Goal: Check status: Check status

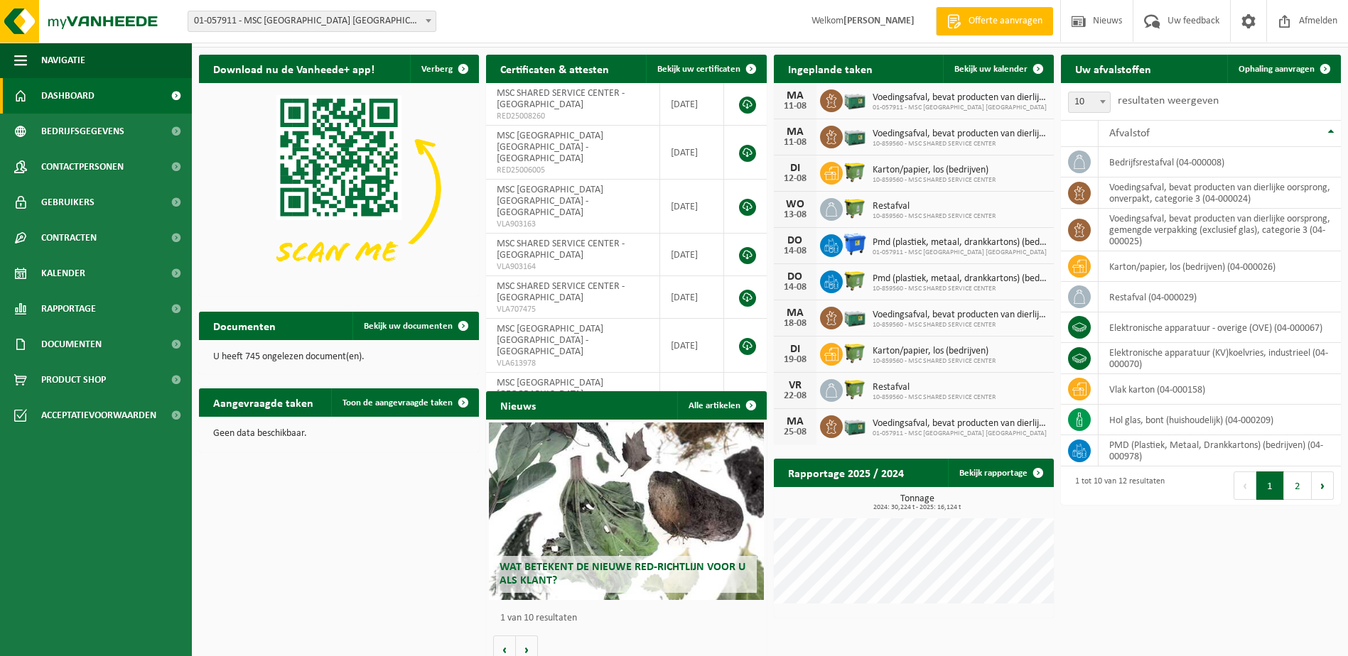
scroll to position [46, 0]
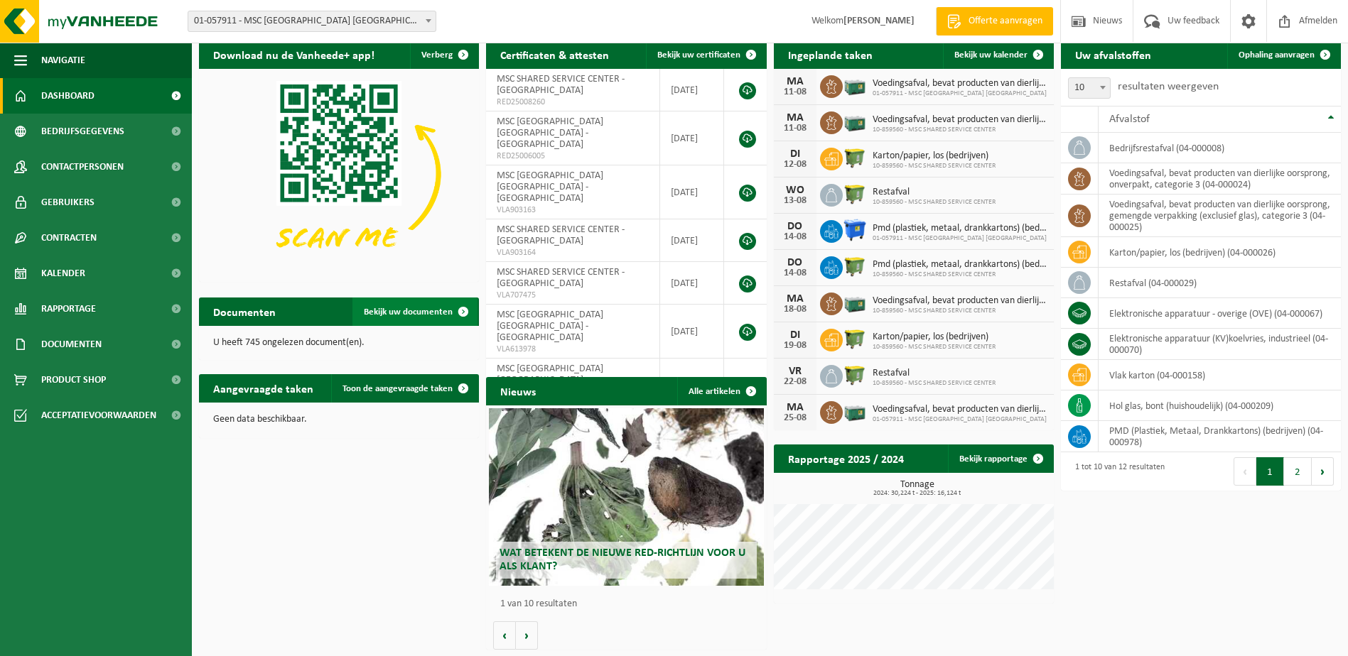
click at [431, 309] on span "Bekijk uw documenten" at bounding box center [408, 312] width 89 height 9
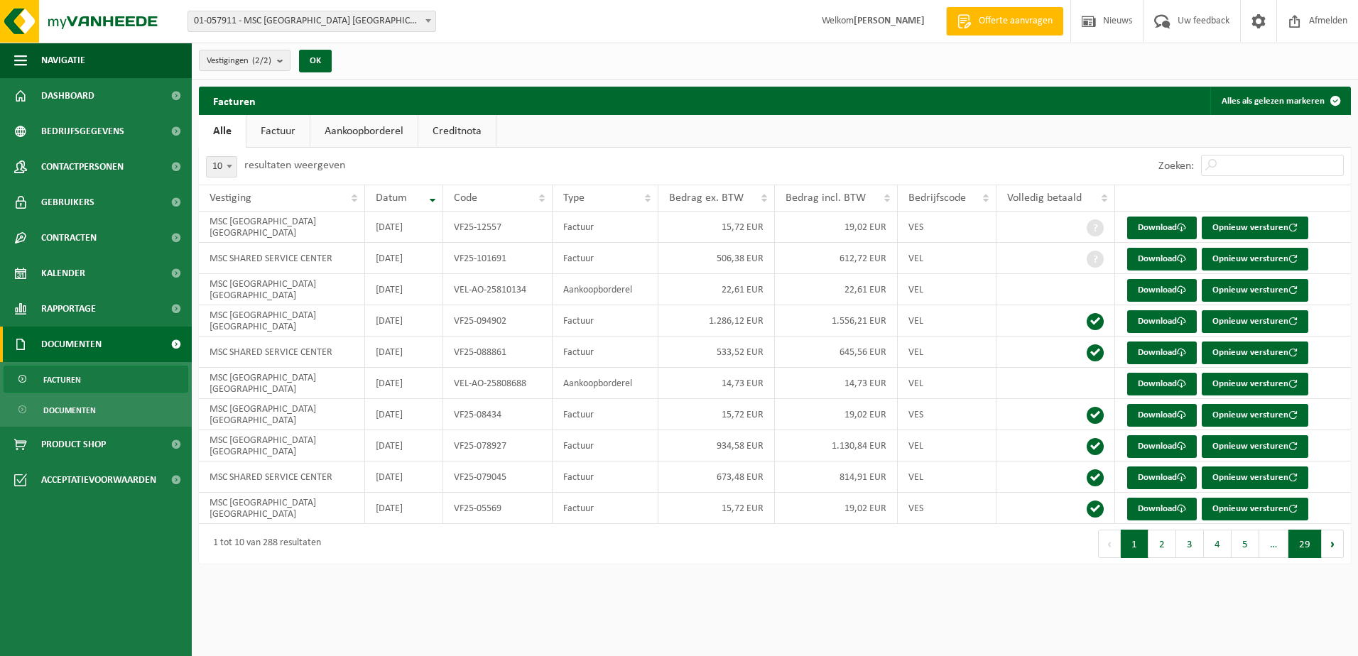
click at [1296, 547] on button "29" at bounding box center [1305, 544] width 33 height 28
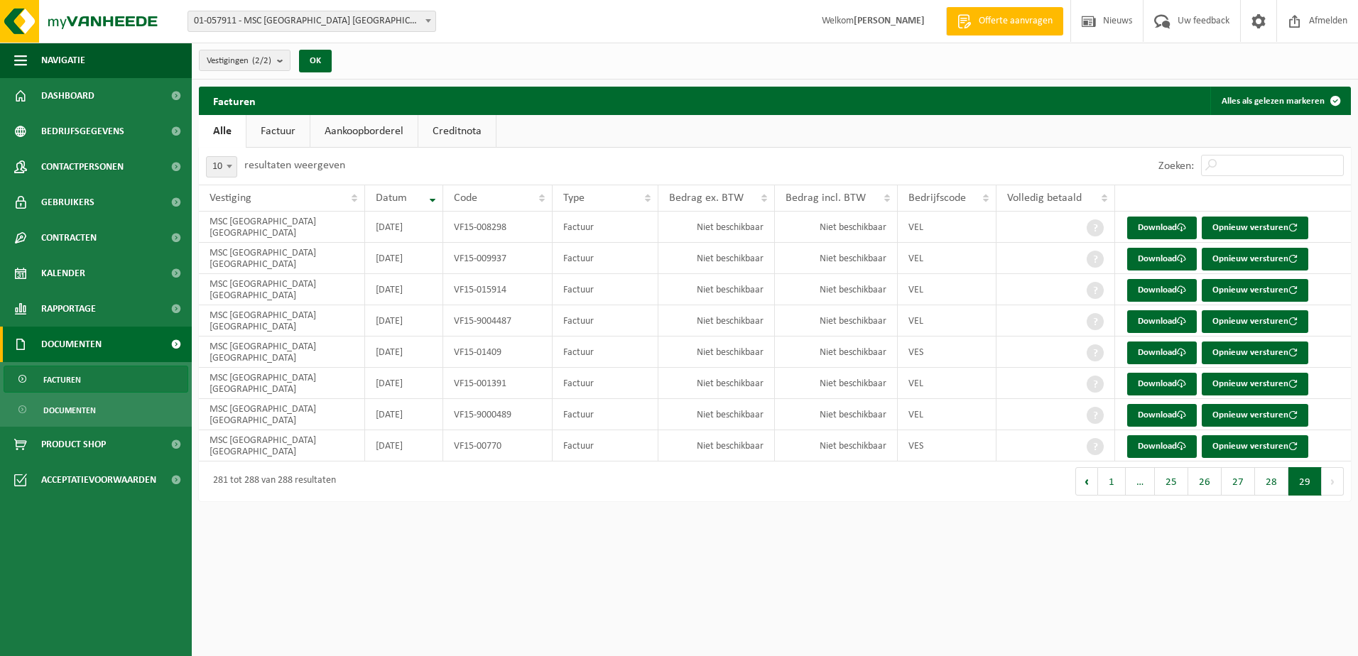
click at [1332, 482] on button "Volgende" at bounding box center [1333, 481] width 22 height 28
click at [224, 131] on link "Alle" at bounding box center [222, 131] width 47 height 33
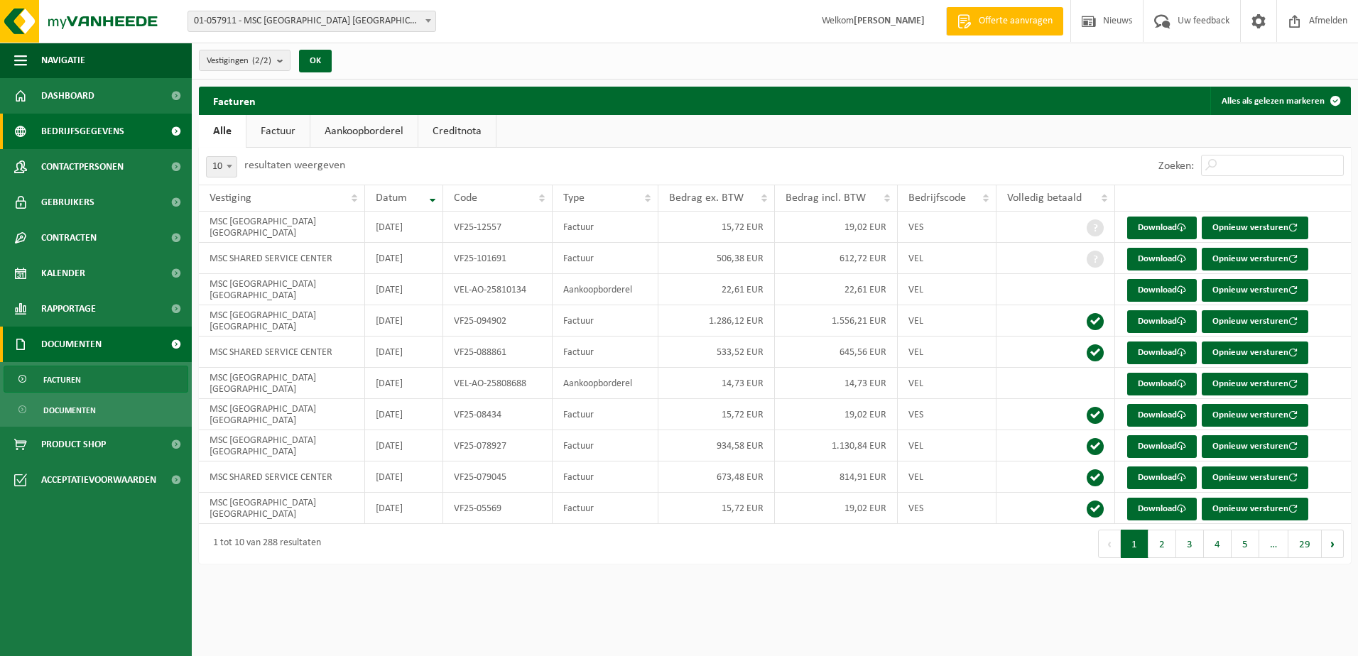
click at [70, 127] on span "Bedrijfsgegevens" at bounding box center [82, 132] width 83 height 36
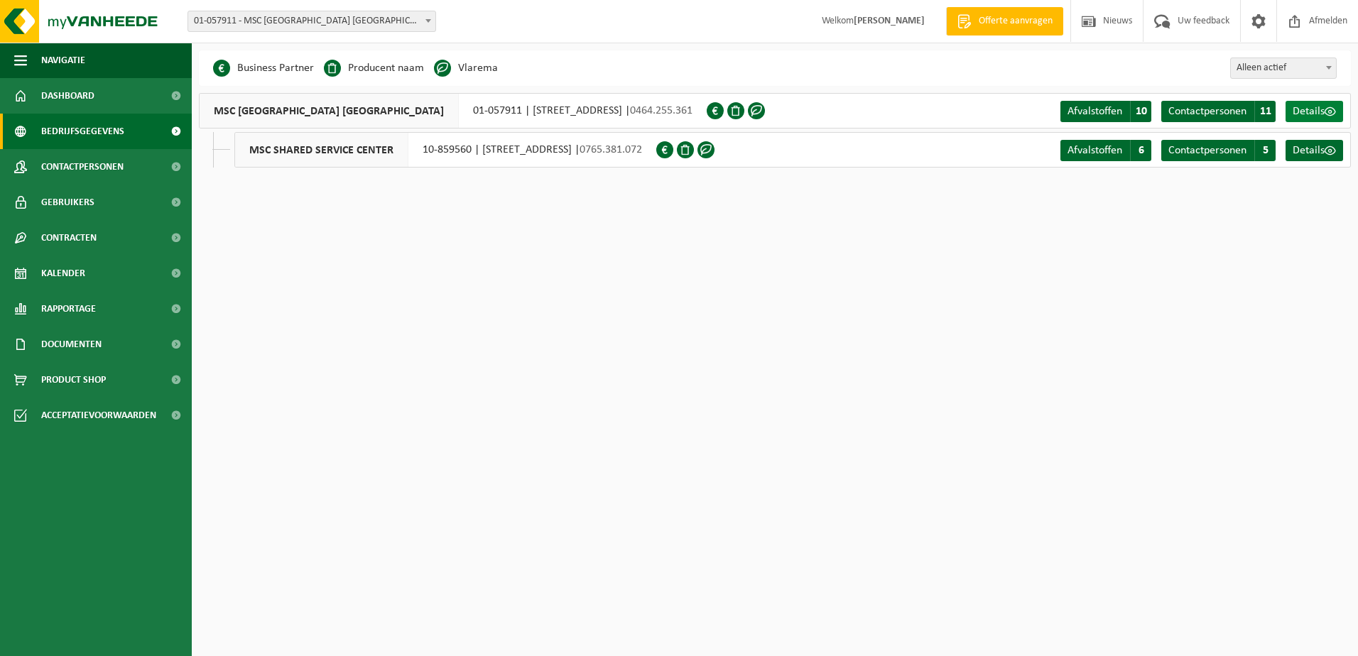
click at [1321, 110] on span "Details" at bounding box center [1309, 111] width 32 height 11
click at [74, 241] on span "Contracten" at bounding box center [68, 238] width 55 height 36
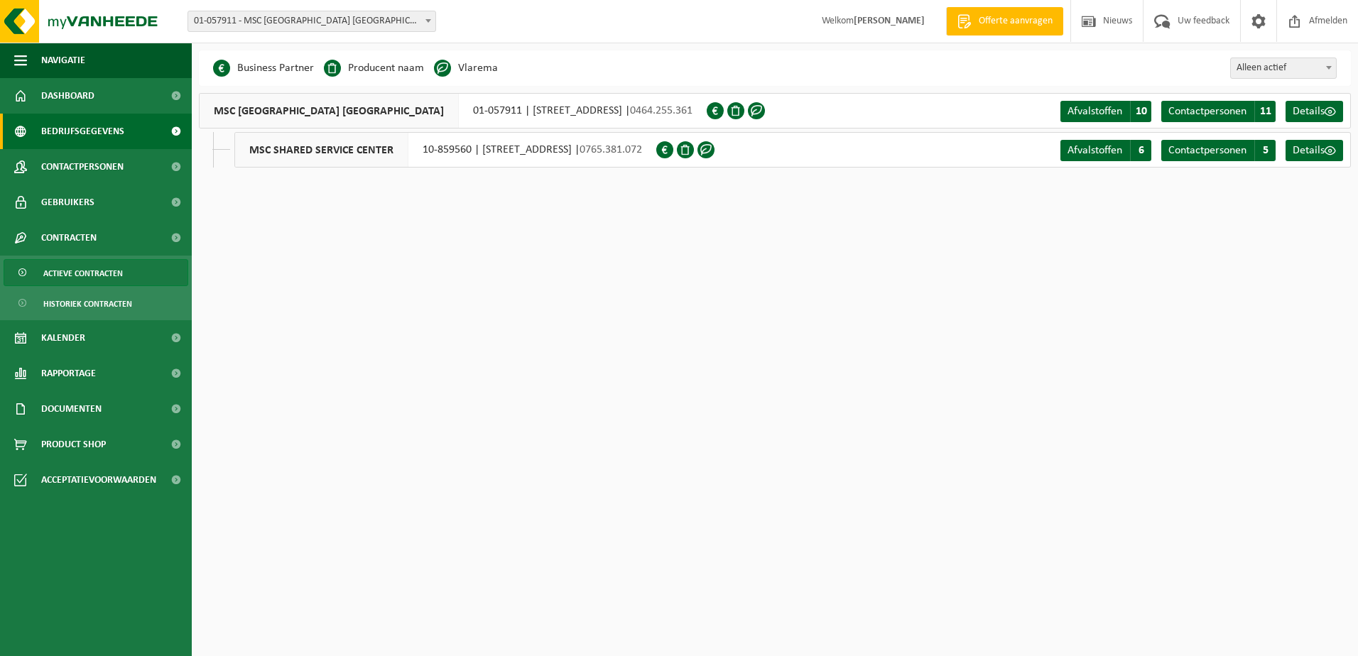
click at [81, 276] on span "Actieve contracten" at bounding box center [83, 273] width 80 height 27
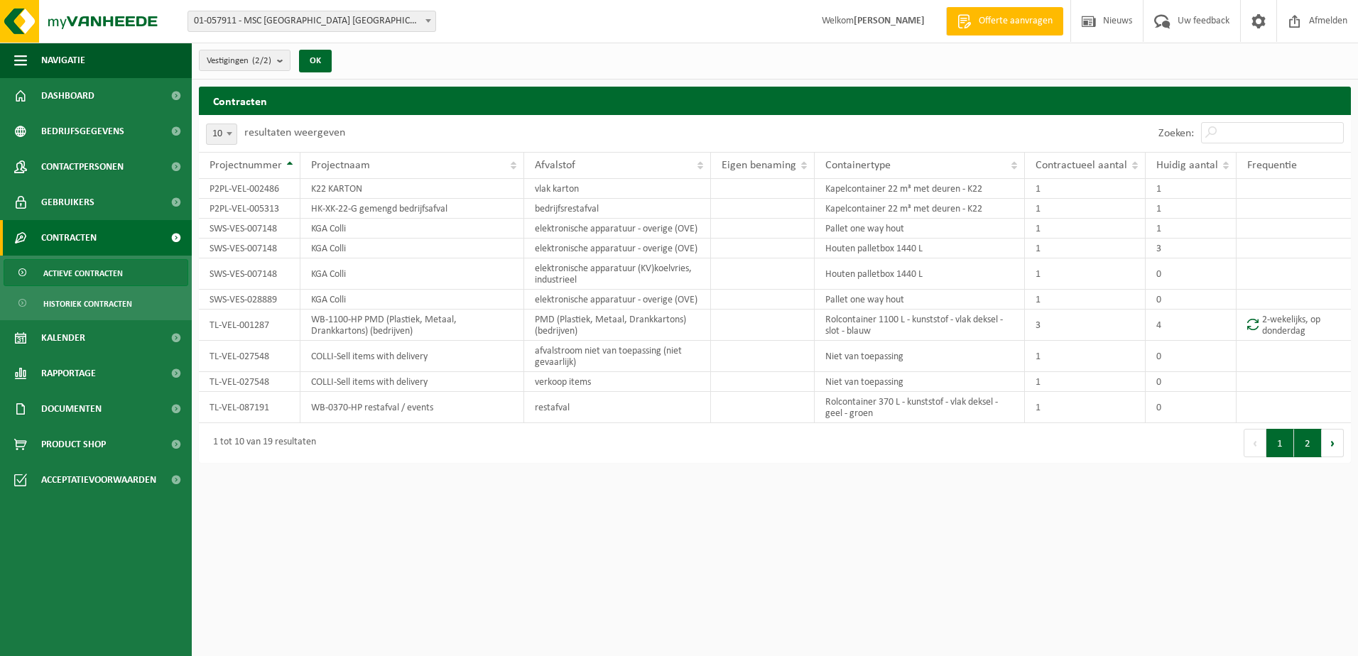
click at [1306, 445] on button "2" at bounding box center [1308, 443] width 28 height 28
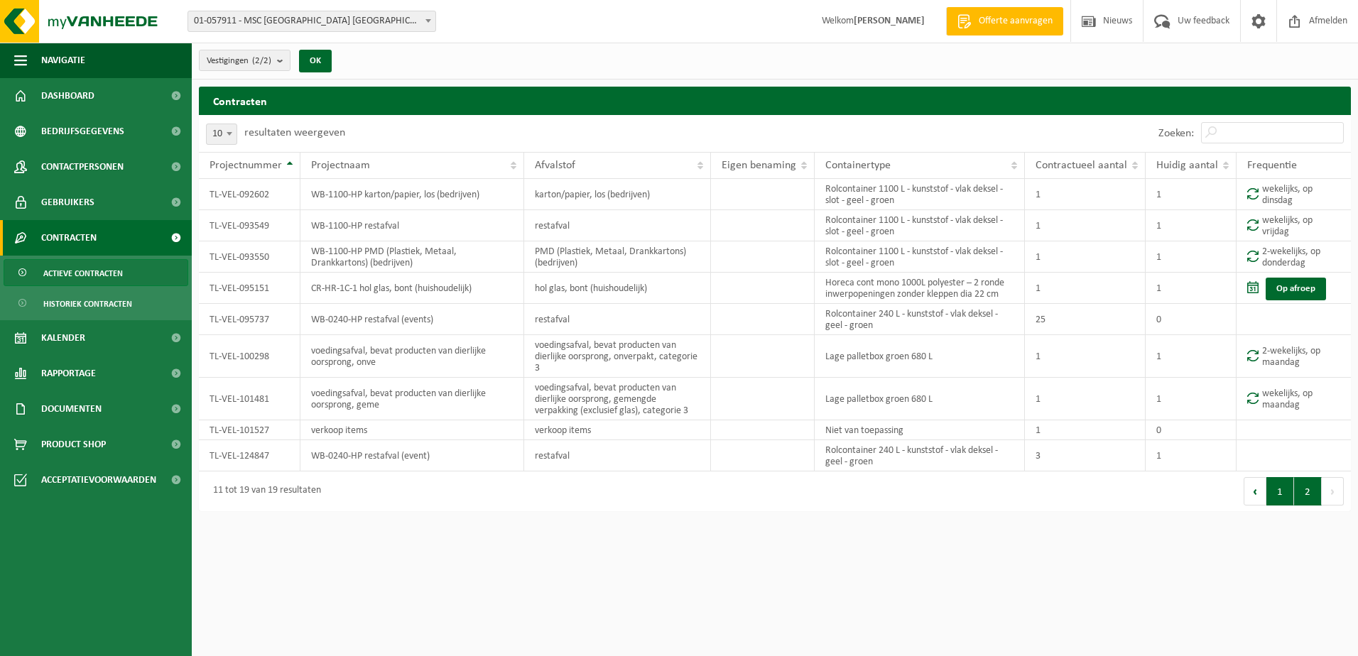
click at [1275, 491] on button "1" at bounding box center [1281, 491] width 28 height 28
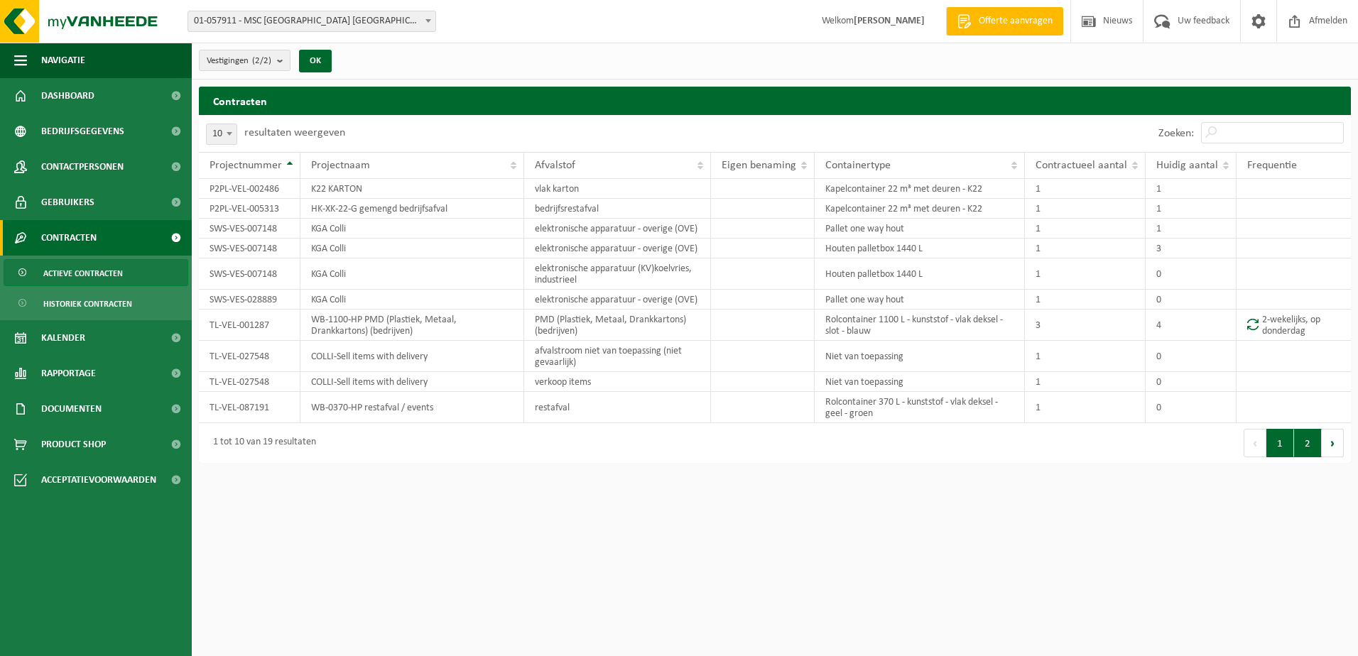
click at [1314, 446] on button "2" at bounding box center [1308, 443] width 28 height 28
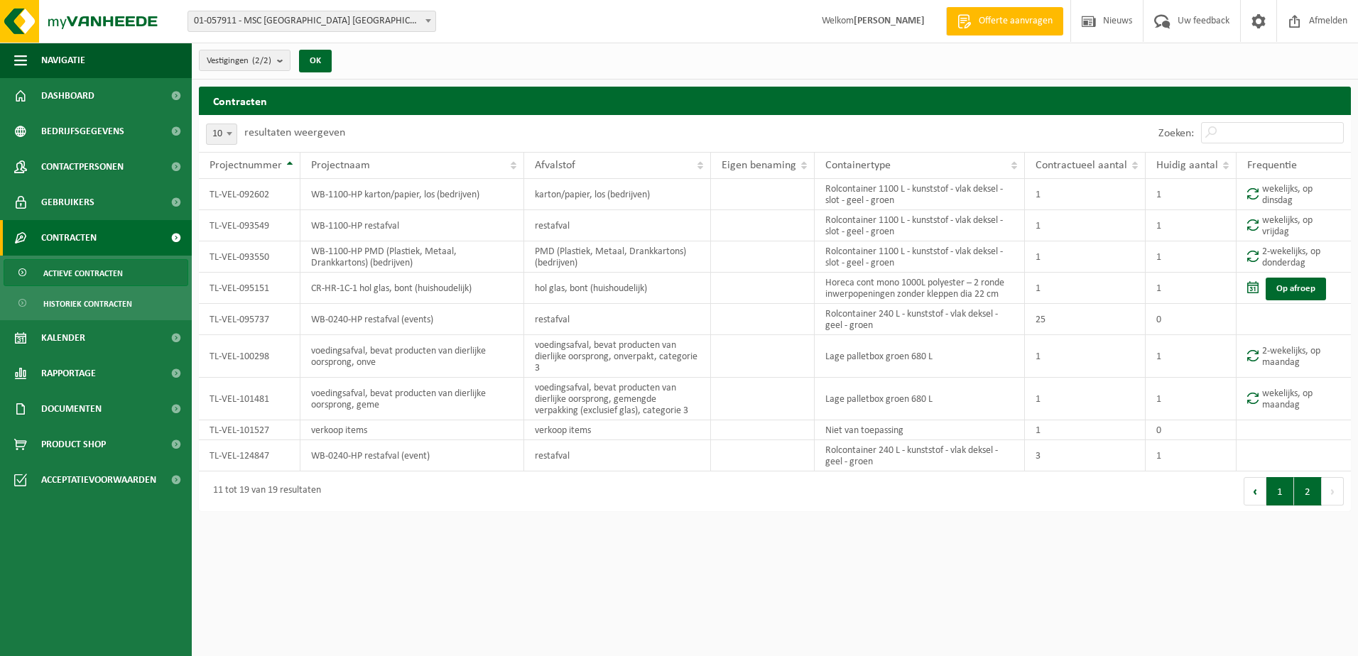
click at [1279, 489] on button "1" at bounding box center [1281, 491] width 28 height 28
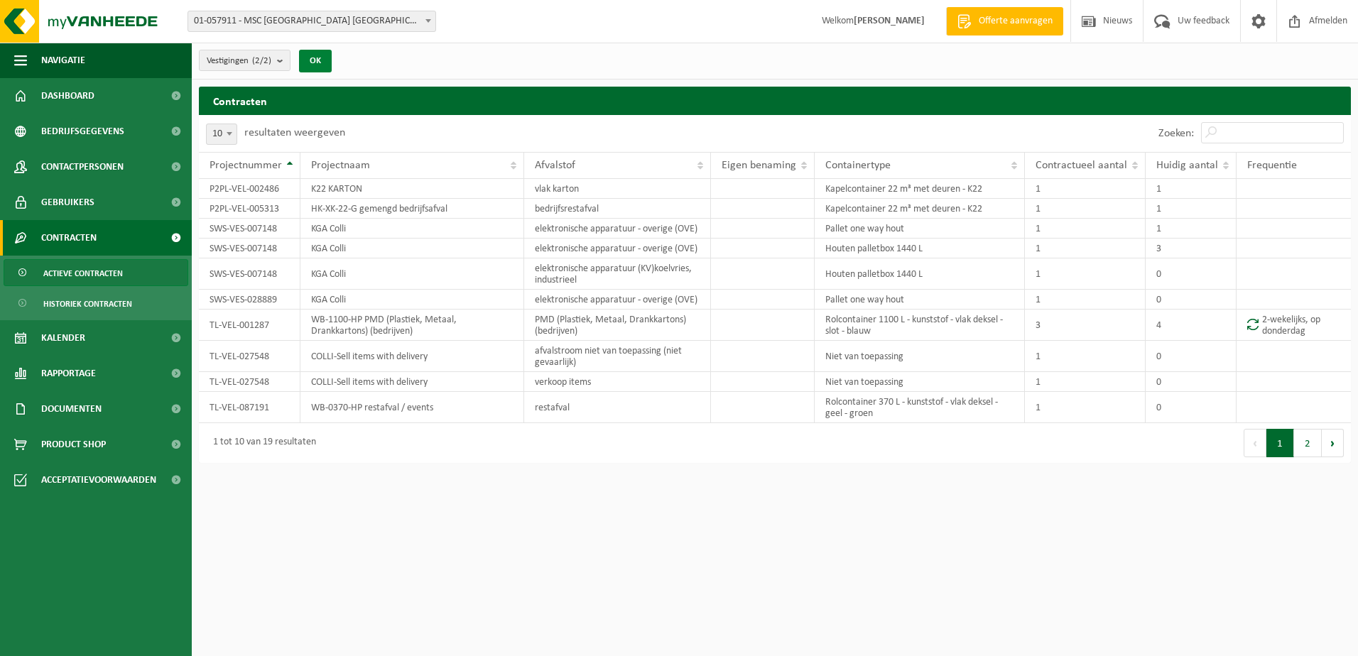
click at [315, 58] on button "OK" at bounding box center [315, 61] width 33 height 23
click at [96, 302] on span "Historiek contracten" at bounding box center [87, 304] width 89 height 27
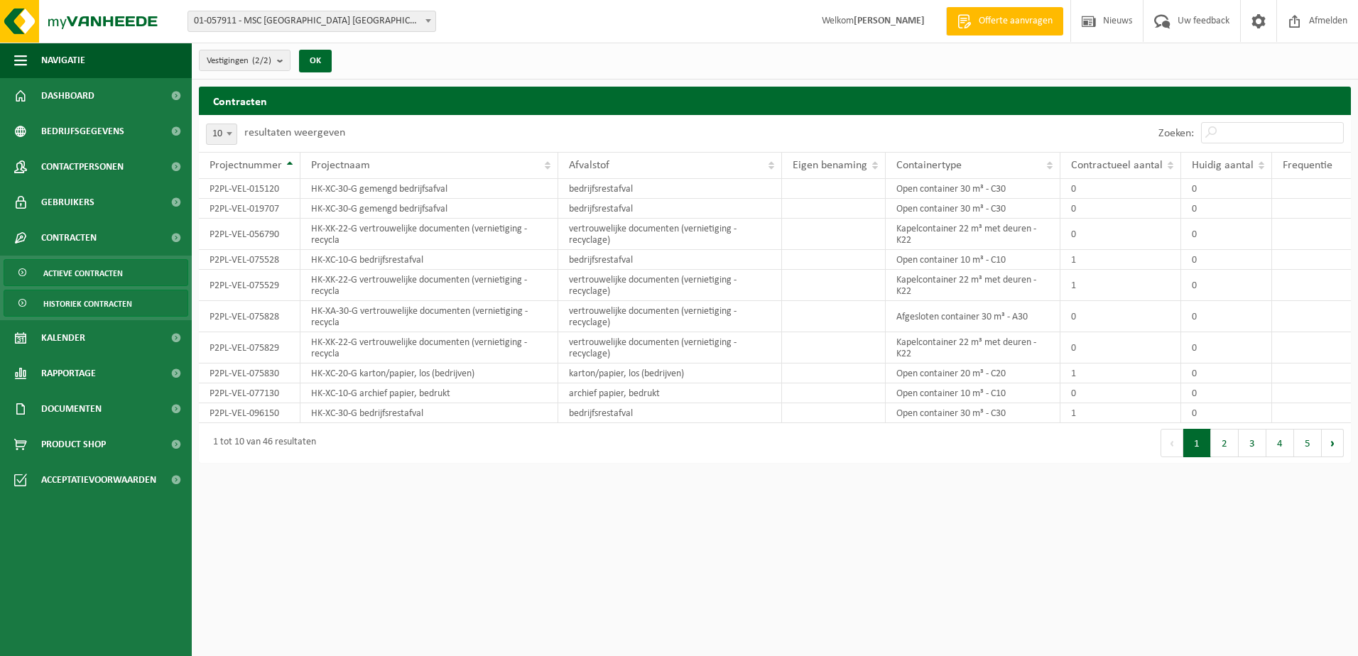
click at [56, 271] on span "Actieve contracten" at bounding box center [83, 273] width 80 height 27
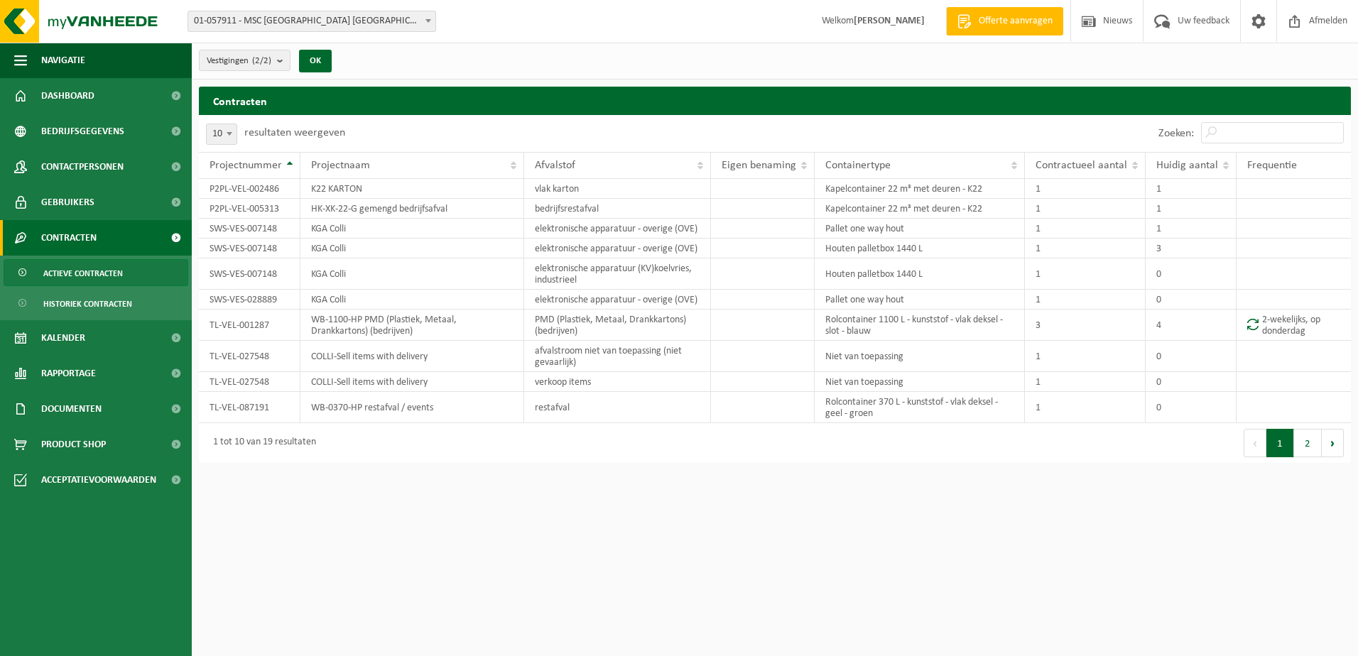
click at [64, 236] on span "Contracten" at bounding box center [68, 238] width 55 height 36
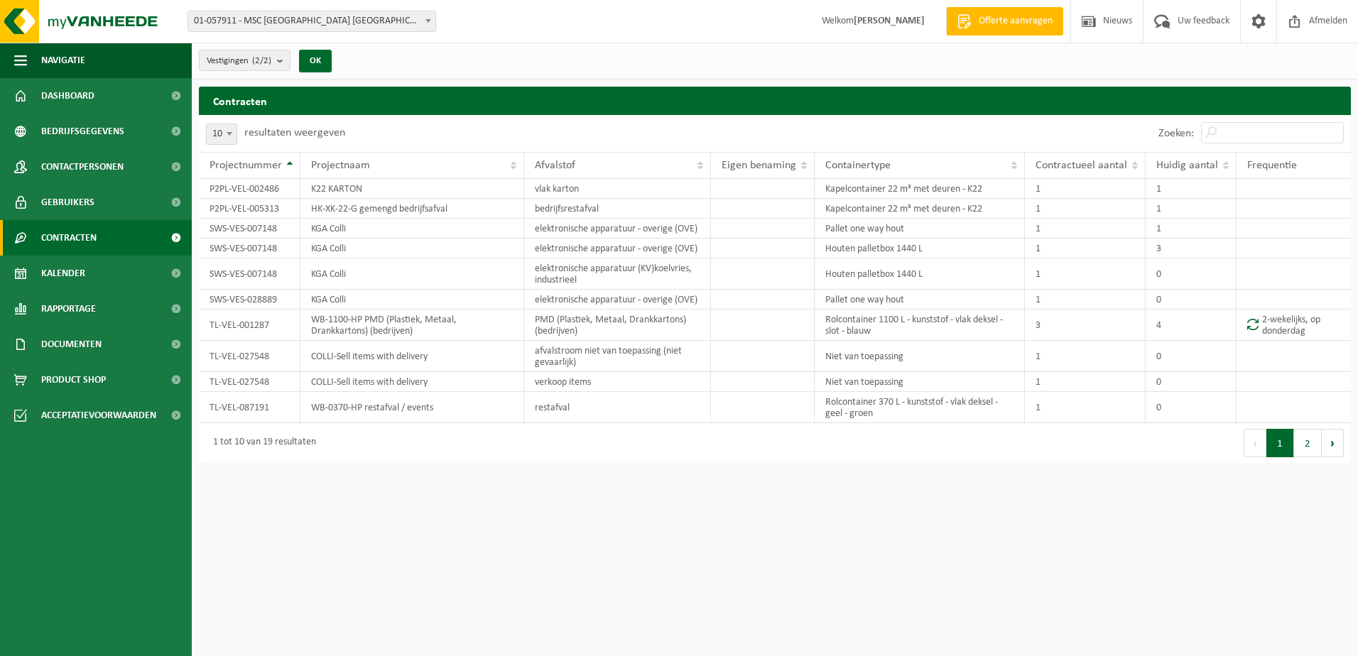
click at [70, 234] on span "Contracten" at bounding box center [68, 238] width 55 height 36
